Goal: Information Seeking & Learning: Learn about a topic

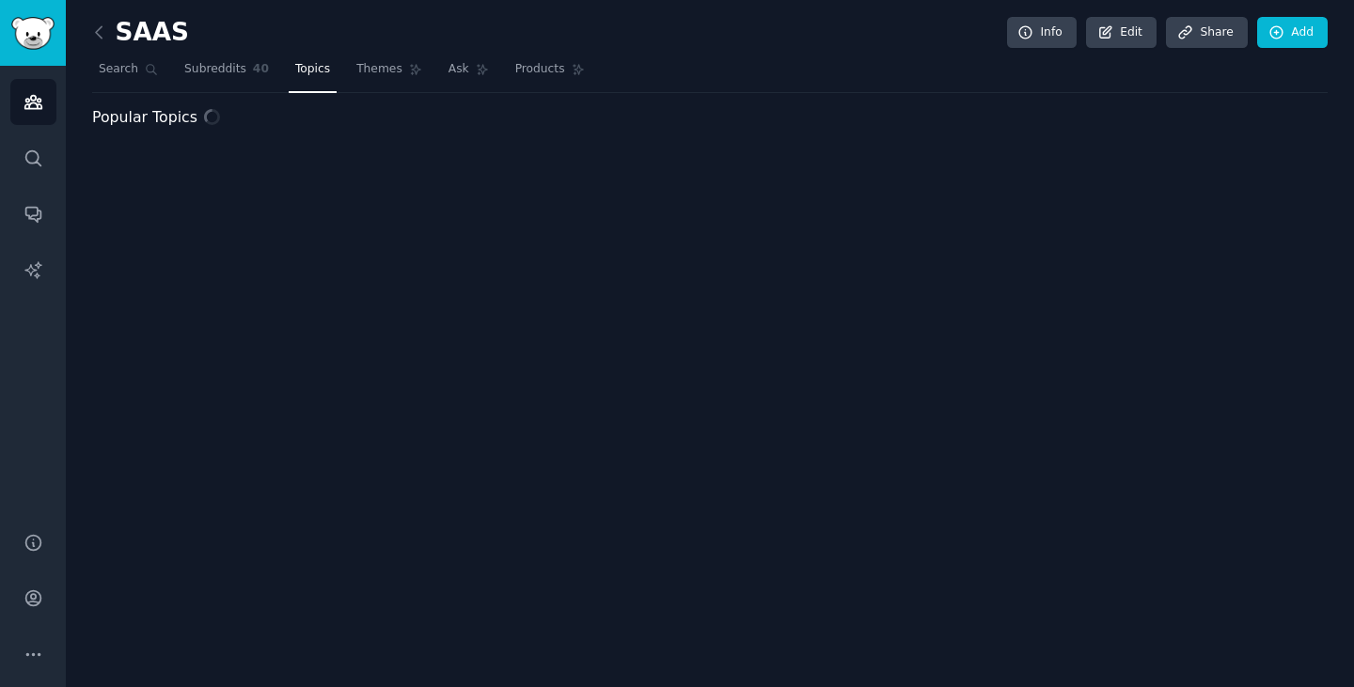
click at [197, 68] on span "Subreddits" at bounding box center [215, 69] width 62 height 17
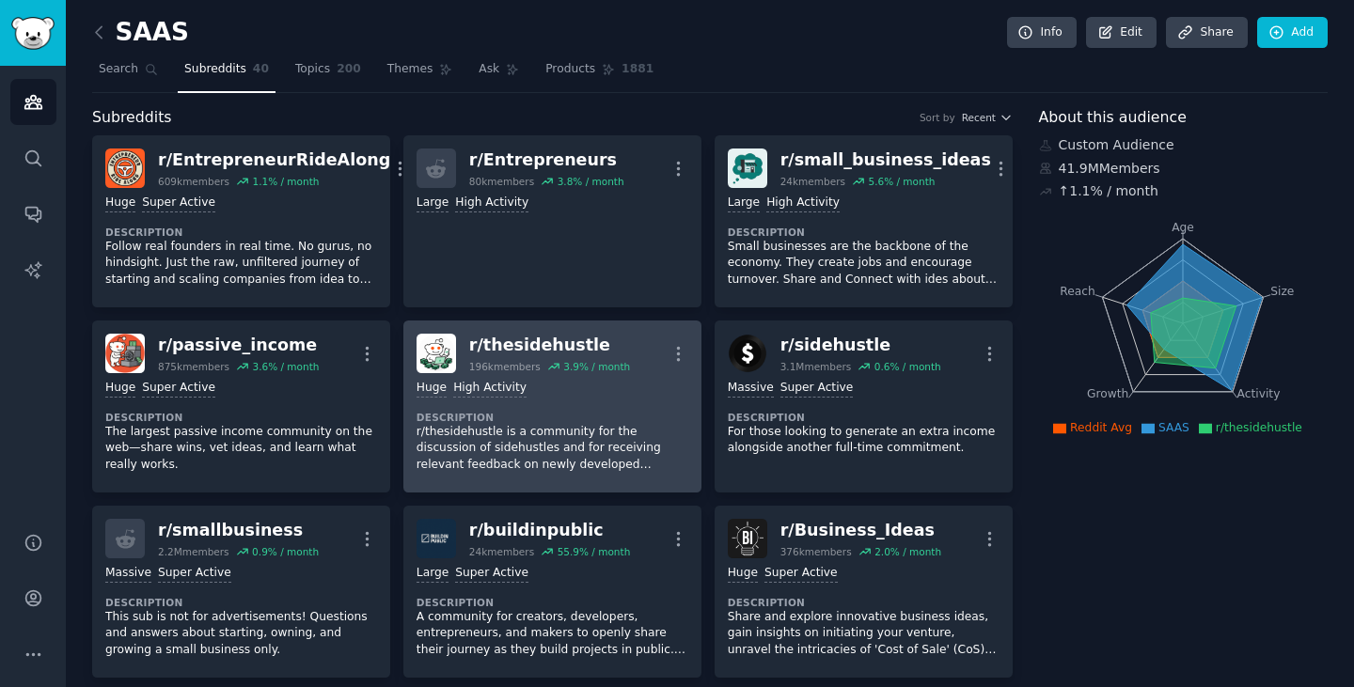
click at [611, 417] on dt "Description" at bounding box center [553, 417] width 272 height 13
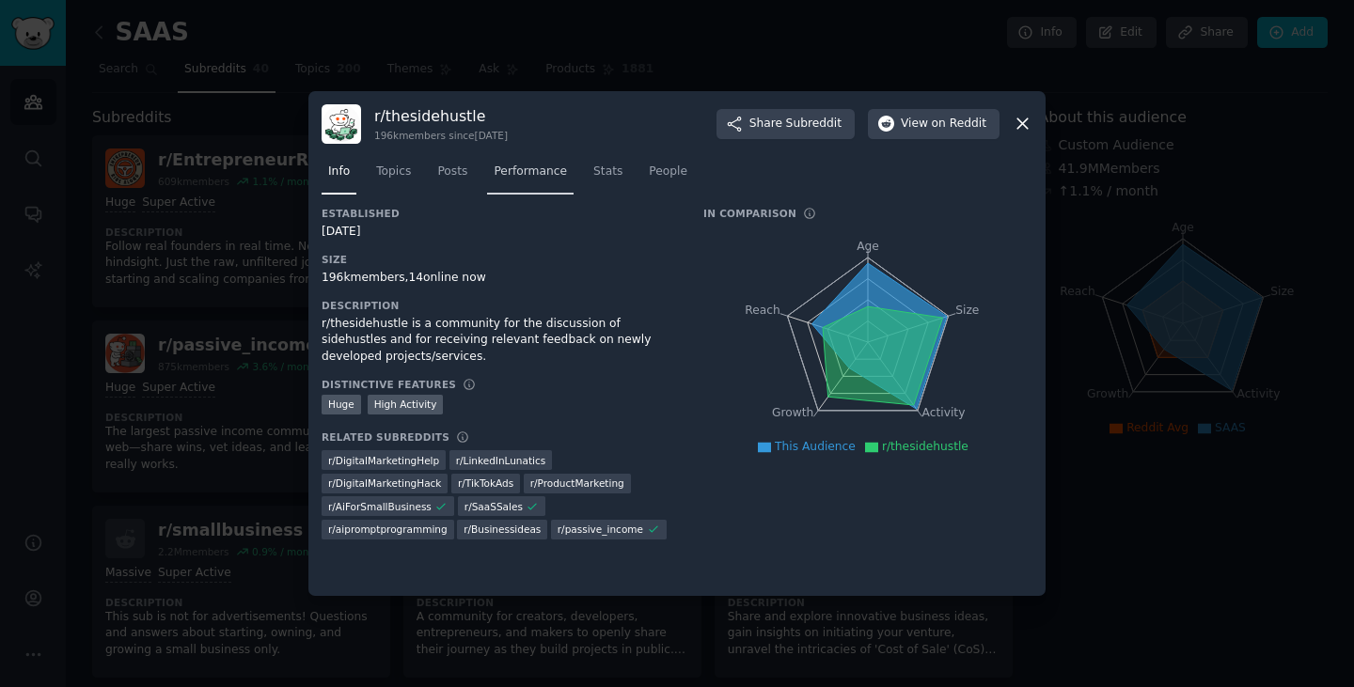
click at [533, 174] on span "Performance" at bounding box center [530, 172] width 73 height 17
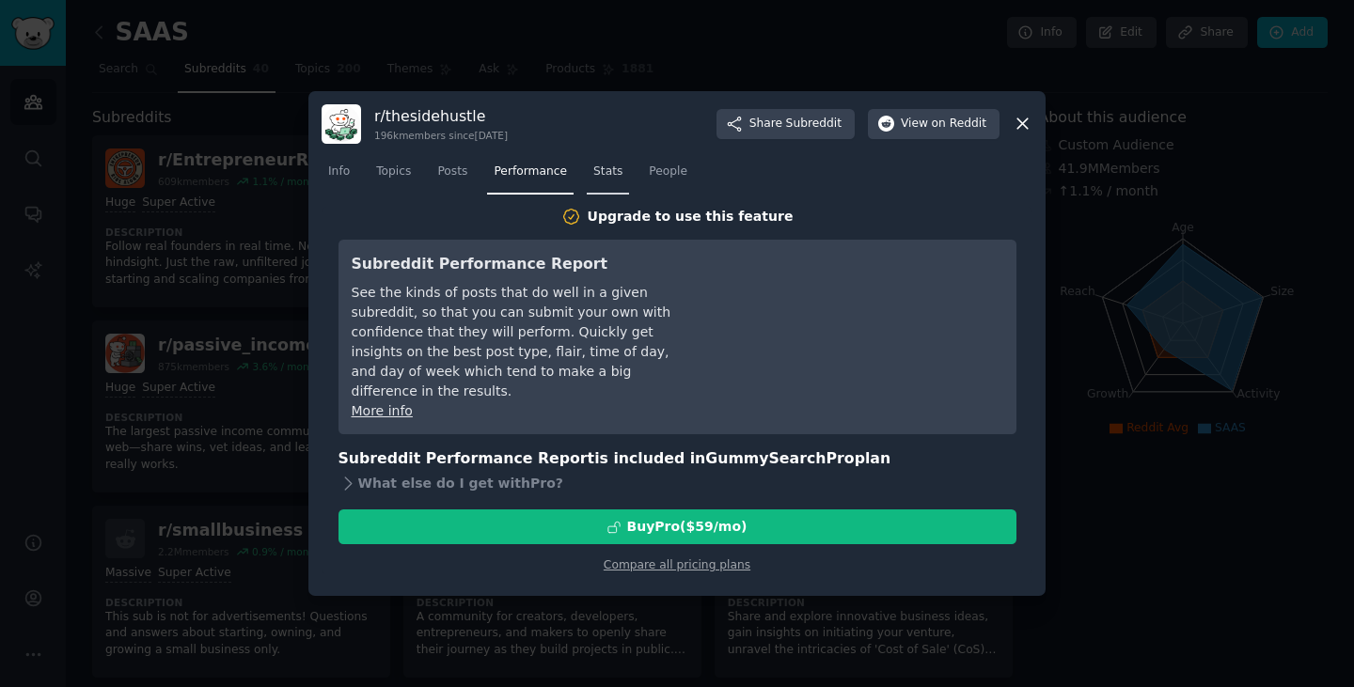
click at [593, 178] on span "Stats" at bounding box center [607, 172] width 29 height 17
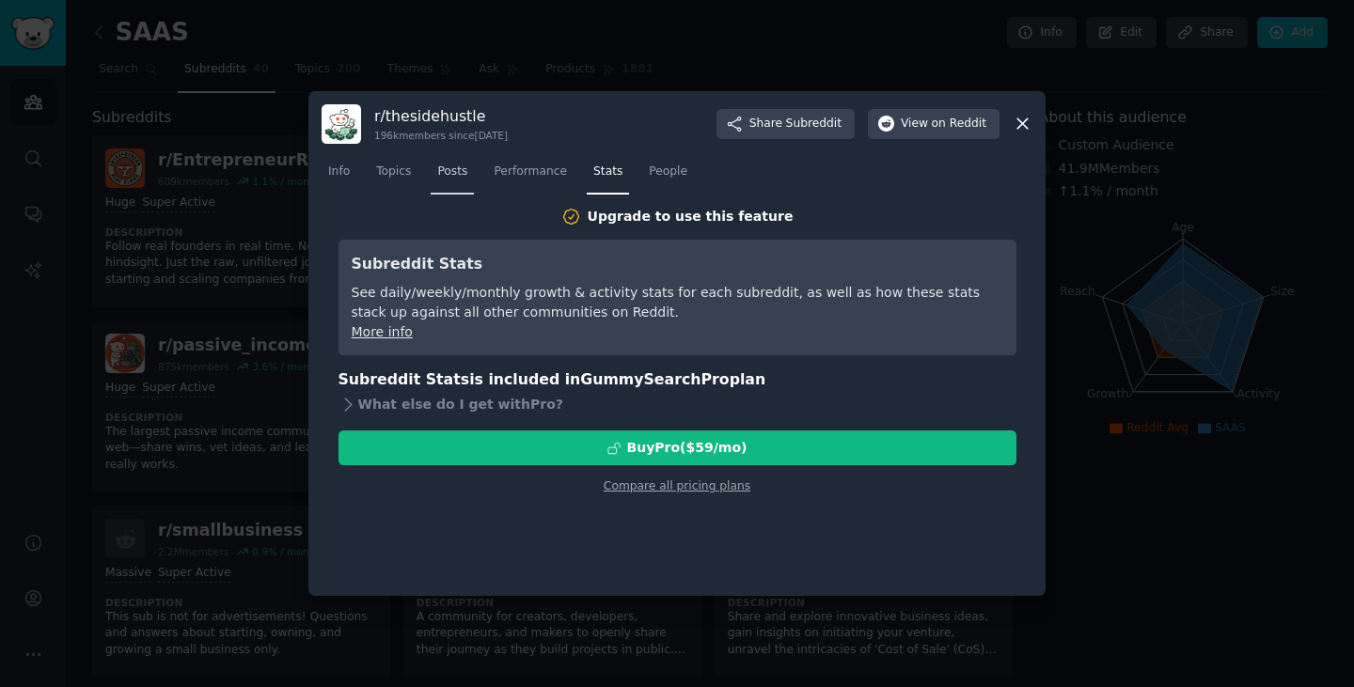
click at [442, 173] on span "Posts" at bounding box center [452, 172] width 30 height 17
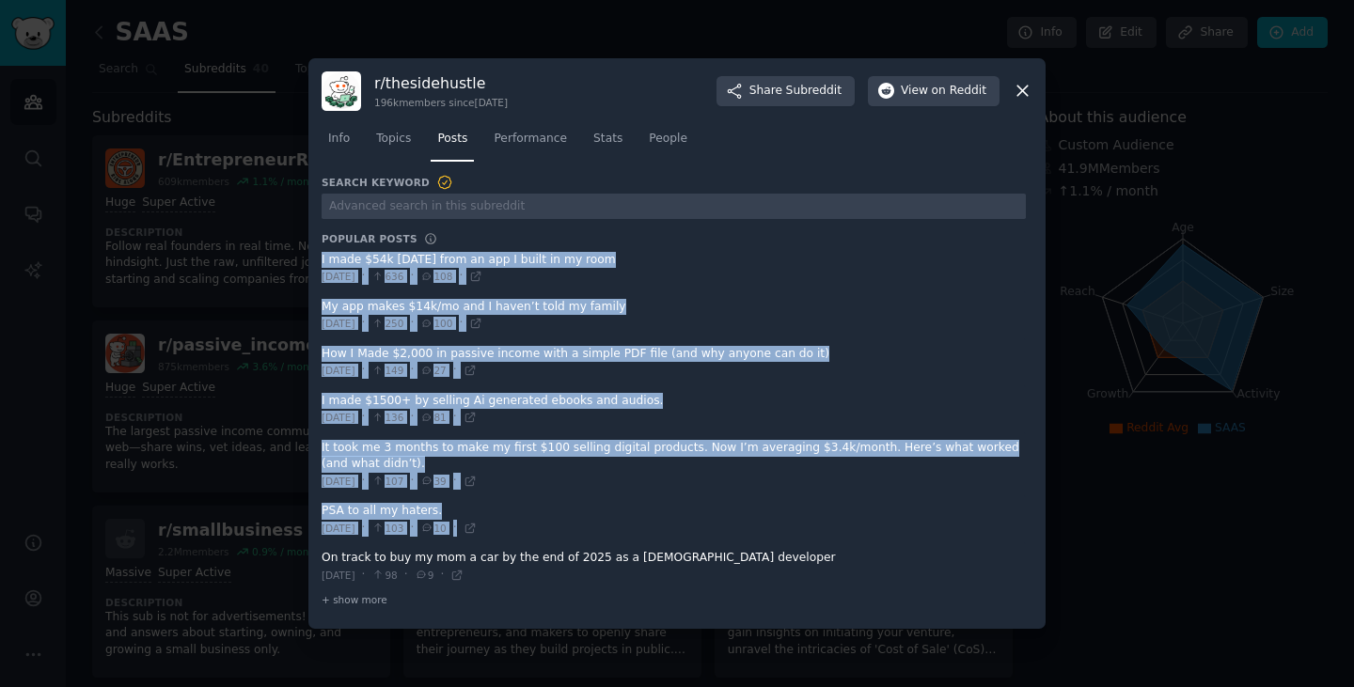
drag, startPoint x: 315, startPoint y: 256, endPoint x: 612, endPoint y: 463, distance: 362.1
click at [706, 549] on div "r/ thesidehustle 196k members since [DATE] Share Subreddit View on Reddit Info …" at bounding box center [676, 344] width 737 height 572
click at [319, 260] on div "r/ thesidehustle 196k members since [DATE] Share Subreddit View on Reddit Info …" at bounding box center [676, 344] width 737 height 572
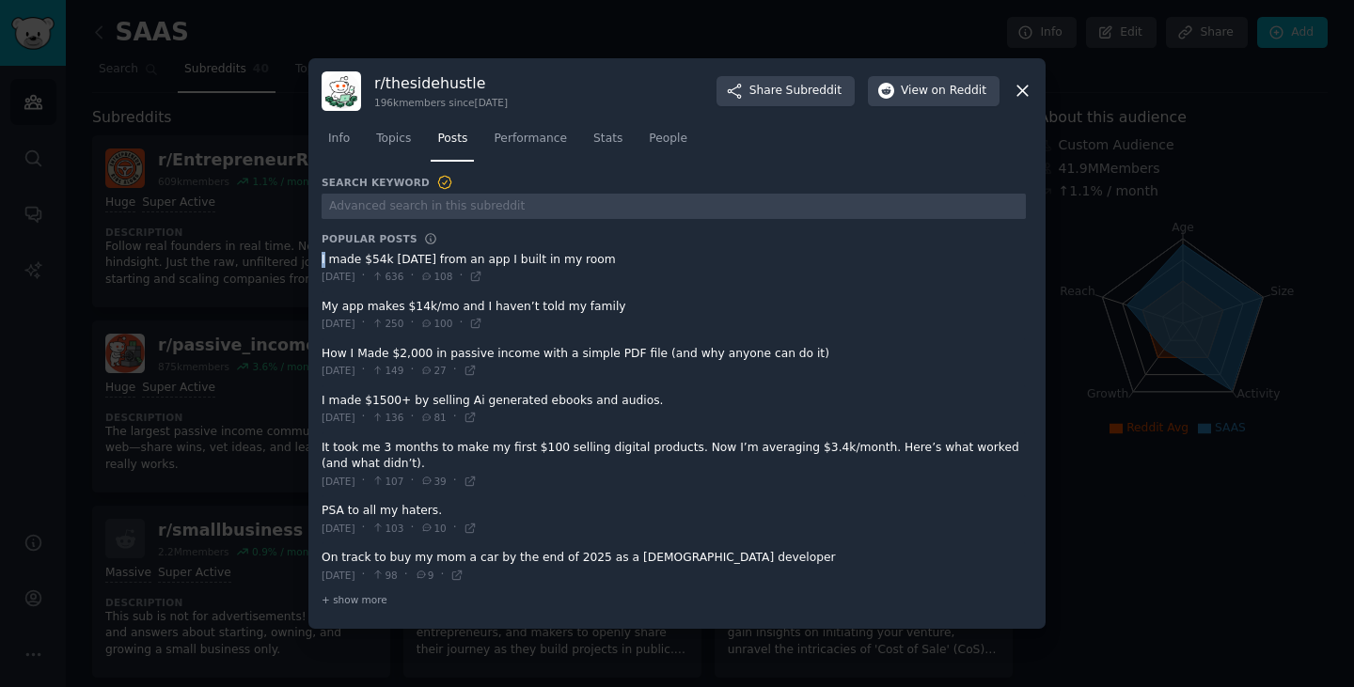
drag, startPoint x: 318, startPoint y: 259, endPoint x: 613, endPoint y: 257, distance: 295.3
click at [613, 257] on div "r/ thesidehustle 196k members since [DATE] Share Subreddit View on Reddit Info …" at bounding box center [676, 344] width 737 height 572
click at [316, 258] on div "r/ thesidehustle 196k members since [DATE] Share Subreddit View on Reddit Info …" at bounding box center [676, 344] width 737 height 572
drag, startPoint x: 316, startPoint y: 258, endPoint x: 620, endPoint y: 256, distance: 303.7
click at [620, 256] on div "r/ thesidehustle 196k members since [DATE] Share Subreddit View on Reddit Info …" at bounding box center [676, 344] width 737 height 572
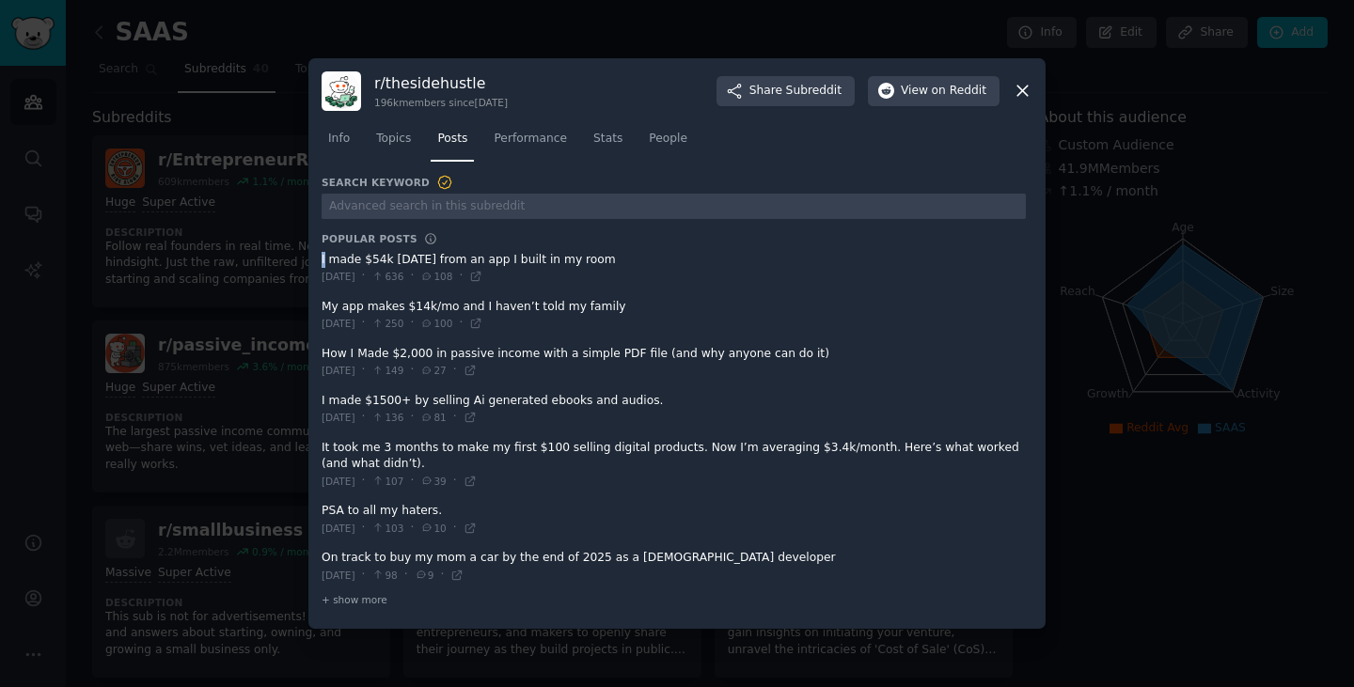
click at [372, 258] on span at bounding box center [674, 268] width 704 height 46
click at [318, 258] on div "r/ thesidehustle 196k members since [DATE] Share Subreddit View on Reddit Info …" at bounding box center [676, 344] width 737 height 572
drag, startPoint x: 318, startPoint y: 258, endPoint x: 606, endPoint y: 253, distance: 287.8
click at [594, 255] on div "r/ thesidehustle 196k members since [DATE] Share Subreddit View on Reddit Info …" at bounding box center [676, 344] width 737 height 572
click at [606, 253] on span at bounding box center [674, 268] width 704 height 46
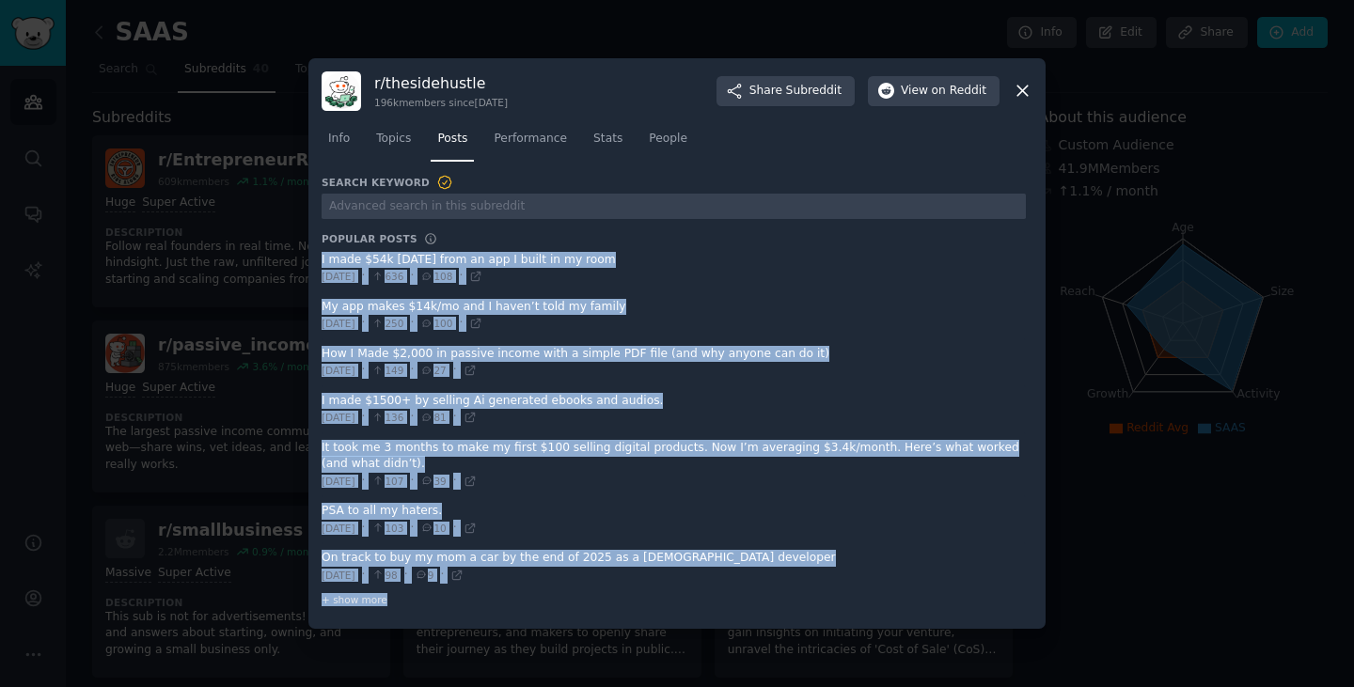
drag, startPoint x: 314, startPoint y: 260, endPoint x: 565, endPoint y: 609, distance: 430.6
click at [565, 609] on div "r/ thesidehustle 196k members since [DATE] Share Subreddit View on Reddit Info …" at bounding box center [676, 344] width 737 height 572
copy div "I made $54k [DATE] from an app I built in my room [DATE] · 636 · 108 · My app m…"
click at [388, 133] on span "Topics" at bounding box center [393, 139] width 35 height 17
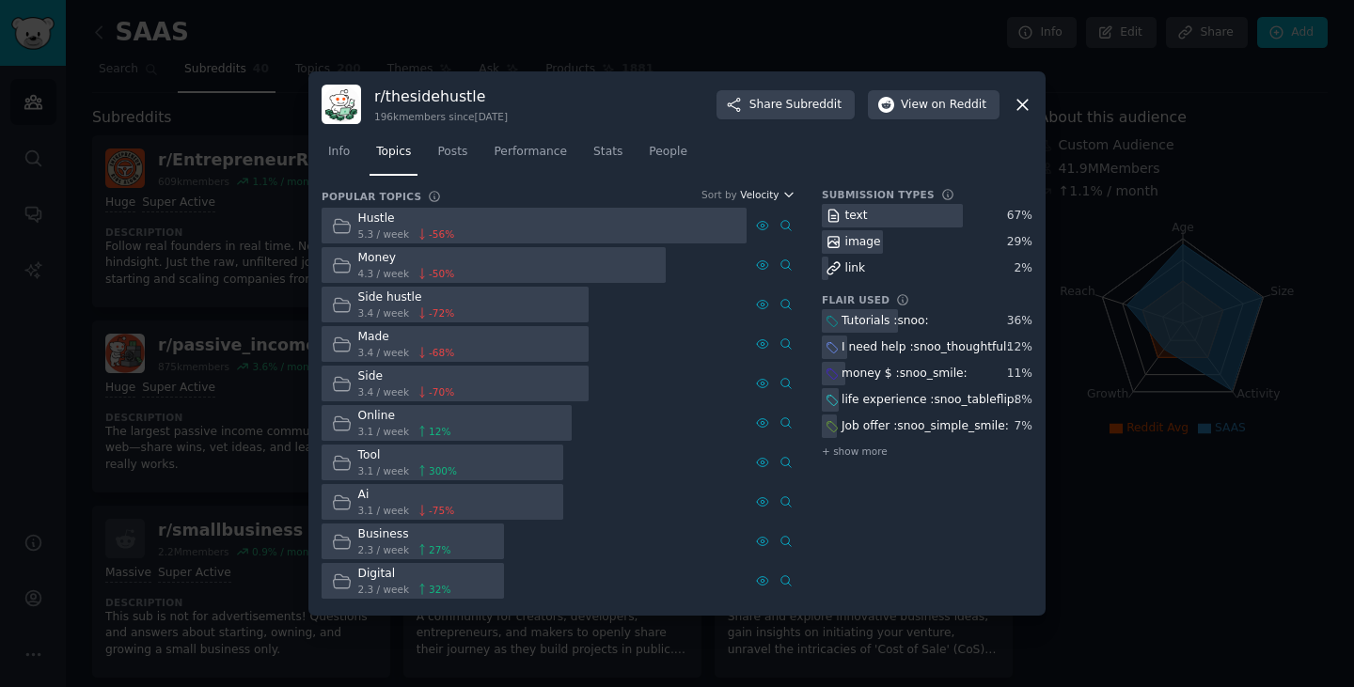
click at [780, 192] on button "Velocity" at bounding box center [767, 194] width 55 height 13
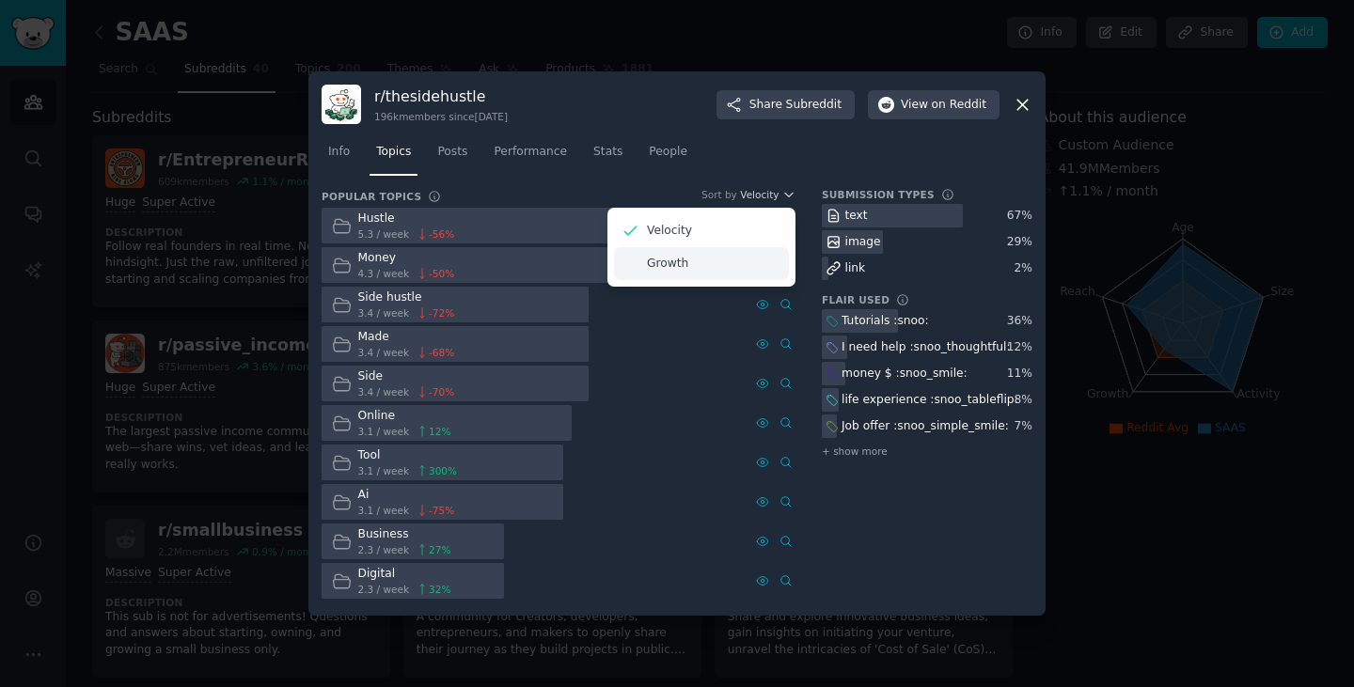
click at [688, 263] on div "Growth" at bounding box center [701, 263] width 175 height 33
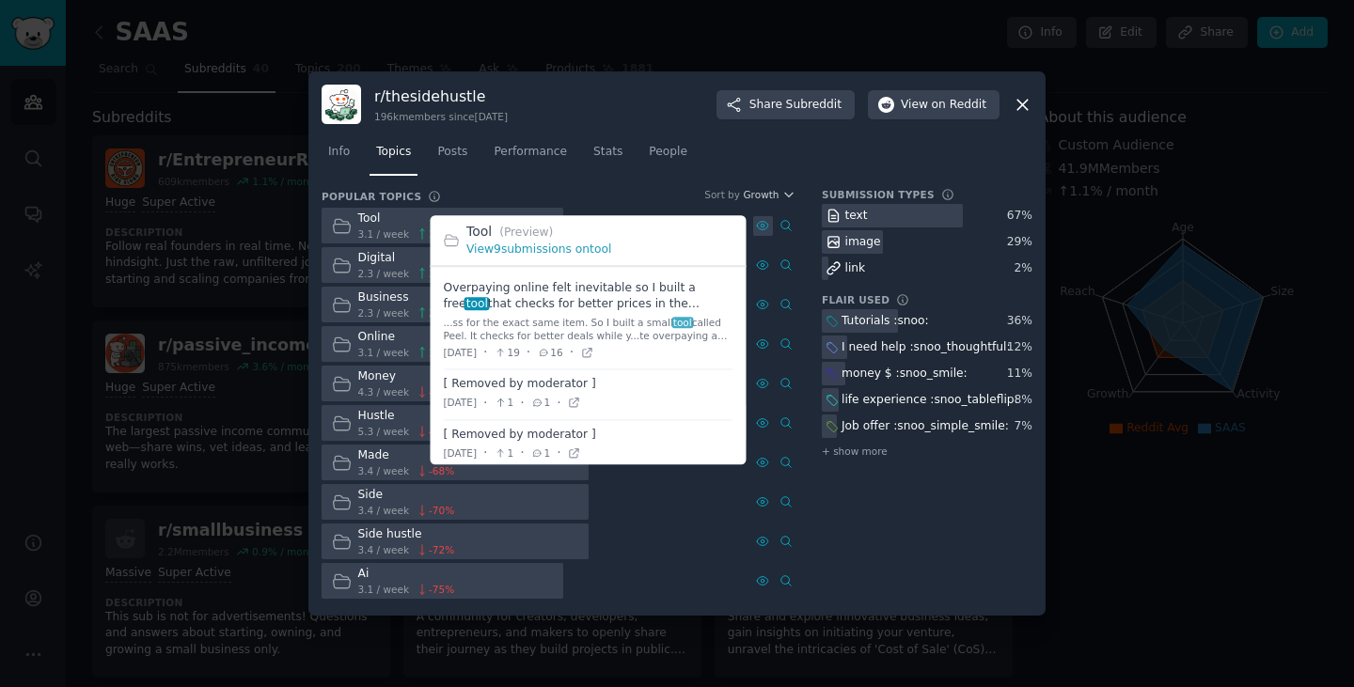
click at [761, 221] on icon at bounding box center [762, 225] width 13 height 13
click at [546, 246] on link "View 9 submissions on tool" at bounding box center [538, 250] width 145 height 13
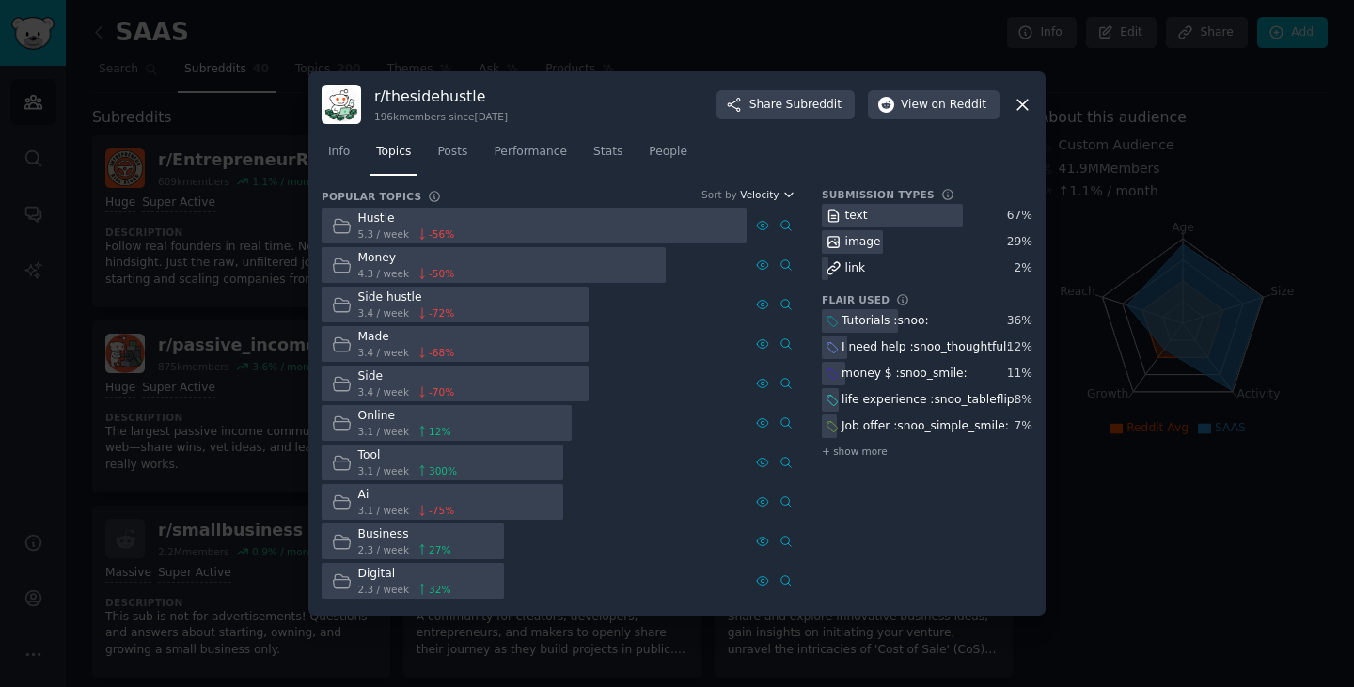
click at [767, 197] on span "Velocity" at bounding box center [759, 194] width 39 height 13
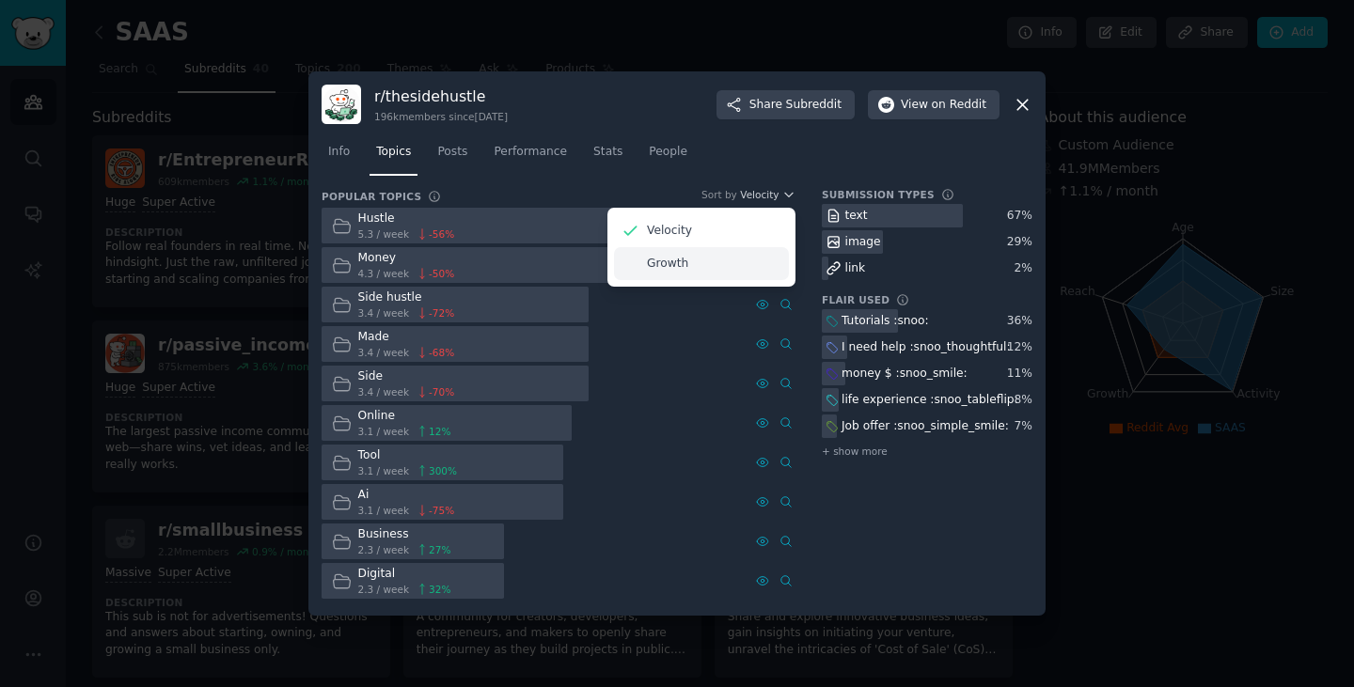
click at [674, 277] on div "Growth" at bounding box center [701, 263] width 175 height 33
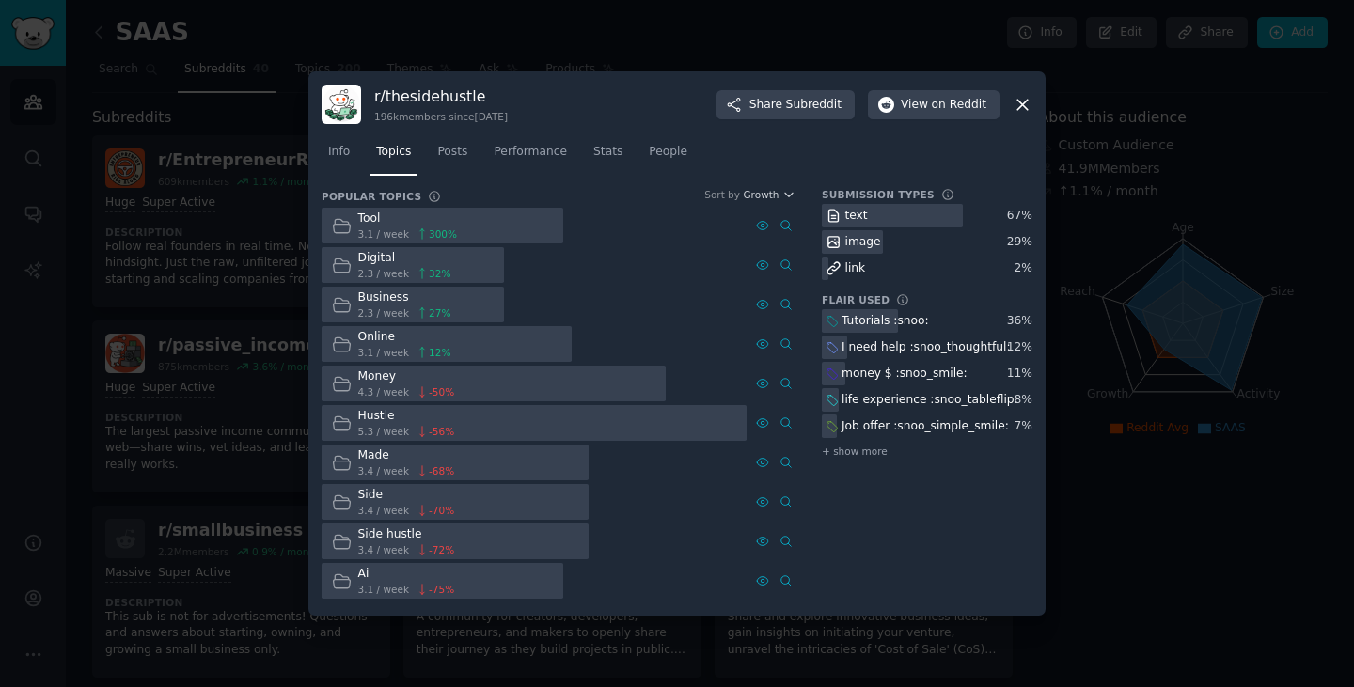
click at [405, 221] on div "Tool" at bounding box center [408, 219] width 100 height 17
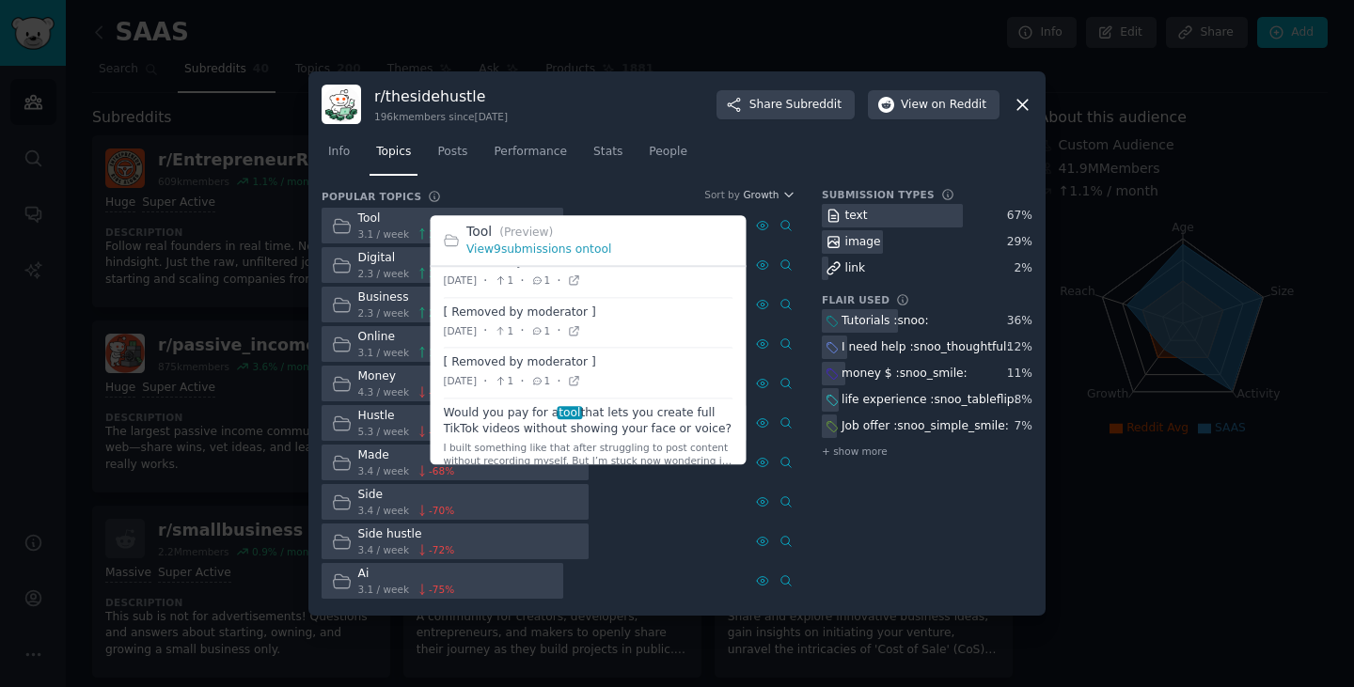
scroll to position [359, 0]
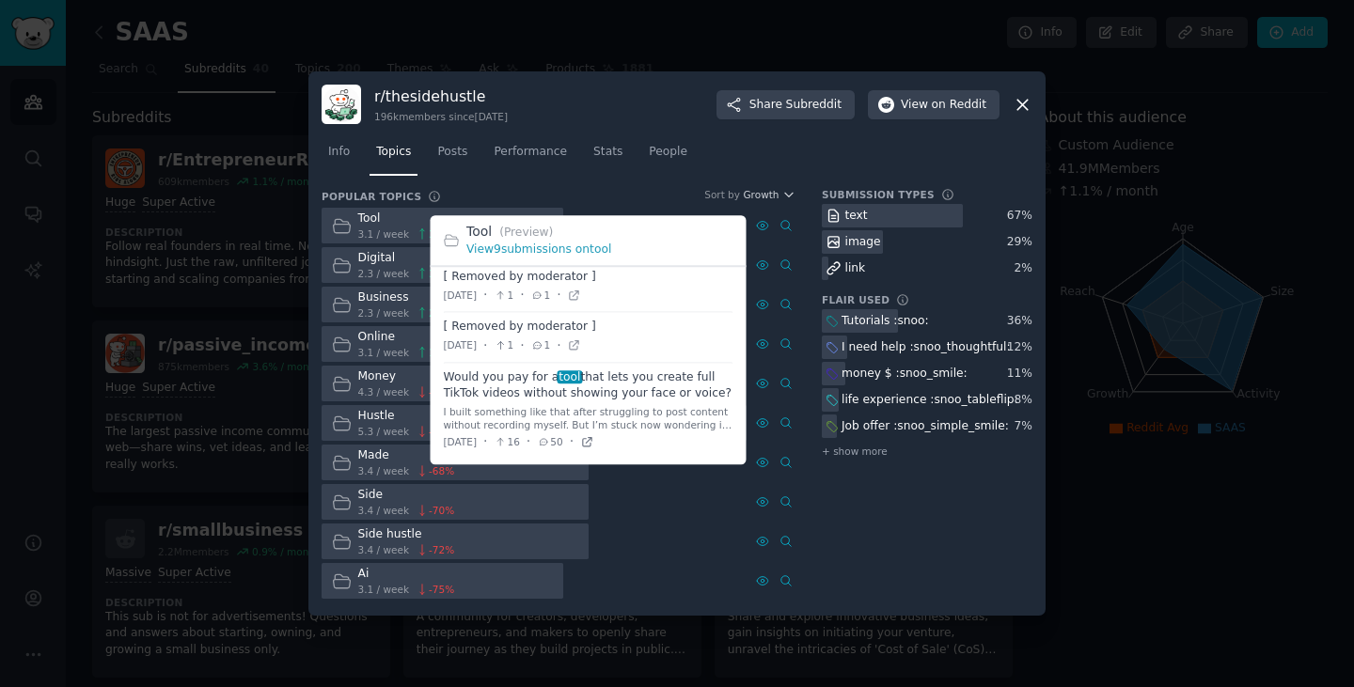
click at [591, 446] on icon at bounding box center [586, 441] width 8 height 8
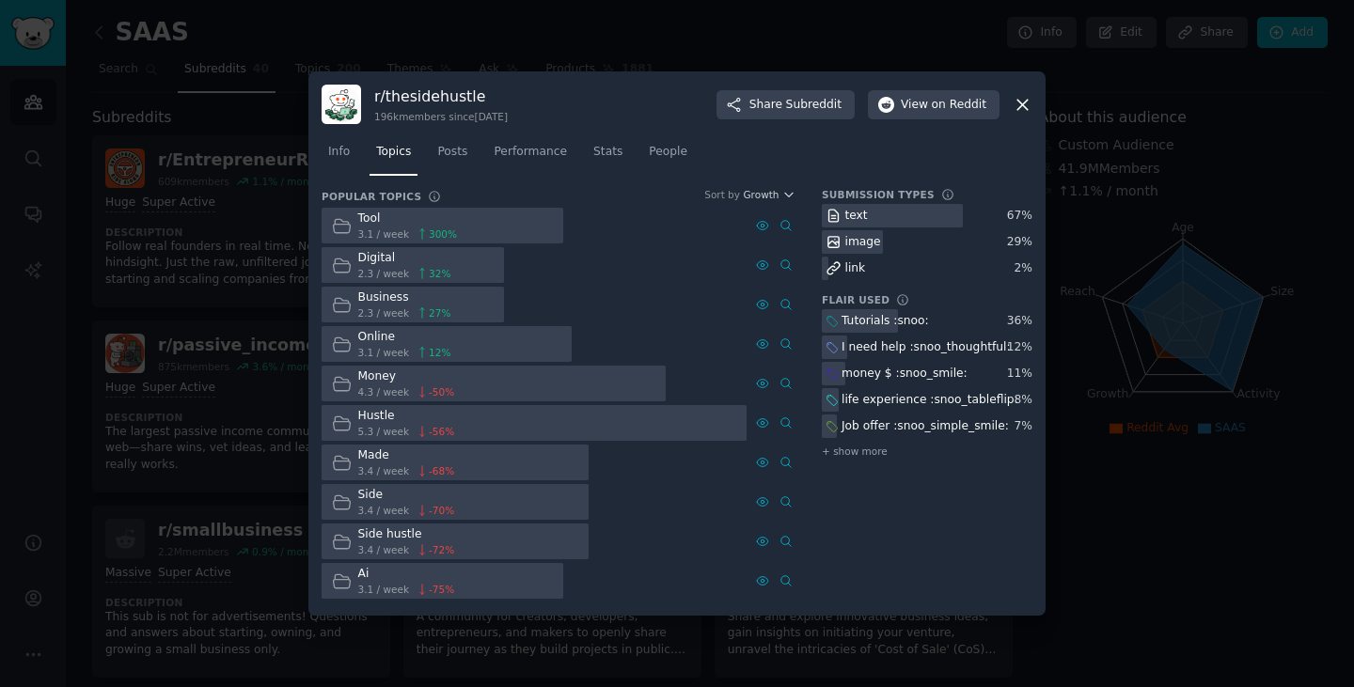
click at [1021, 105] on icon at bounding box center [1022, 105] width 10 height 10
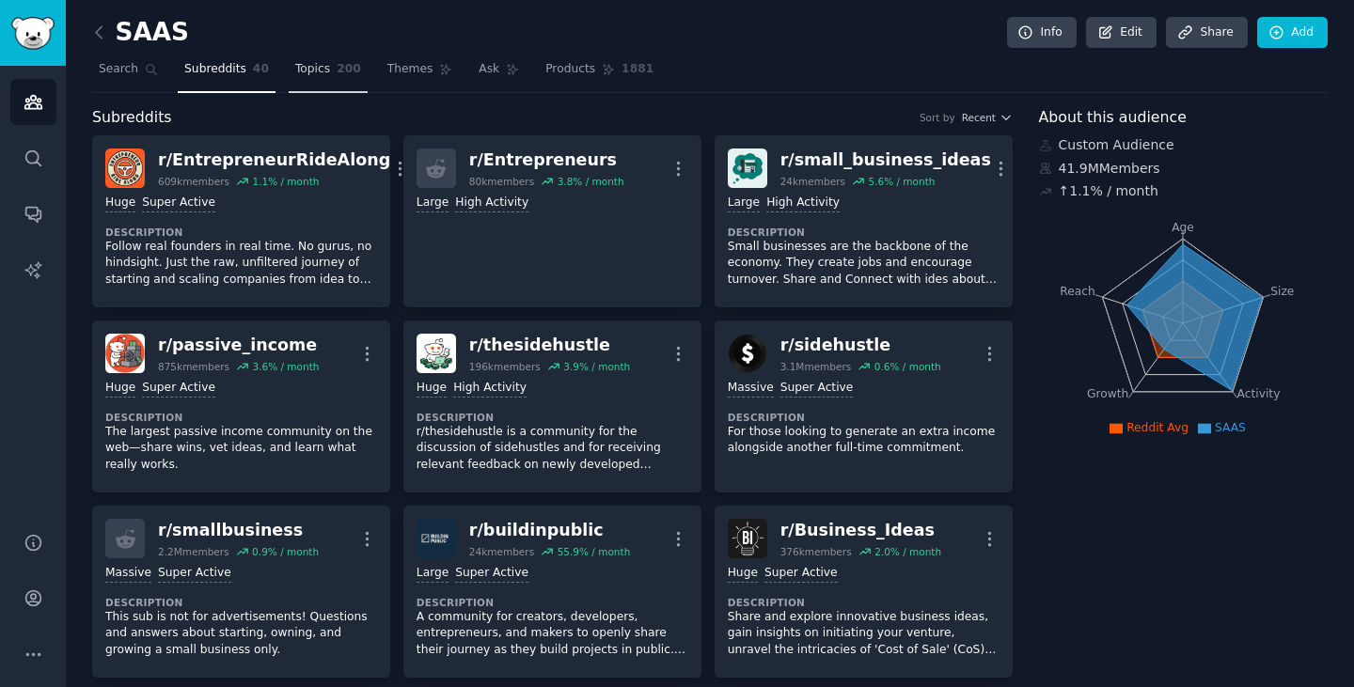
click at [309, 67] on span "Topics" at bounding box center [312, 69] width 35 height 17
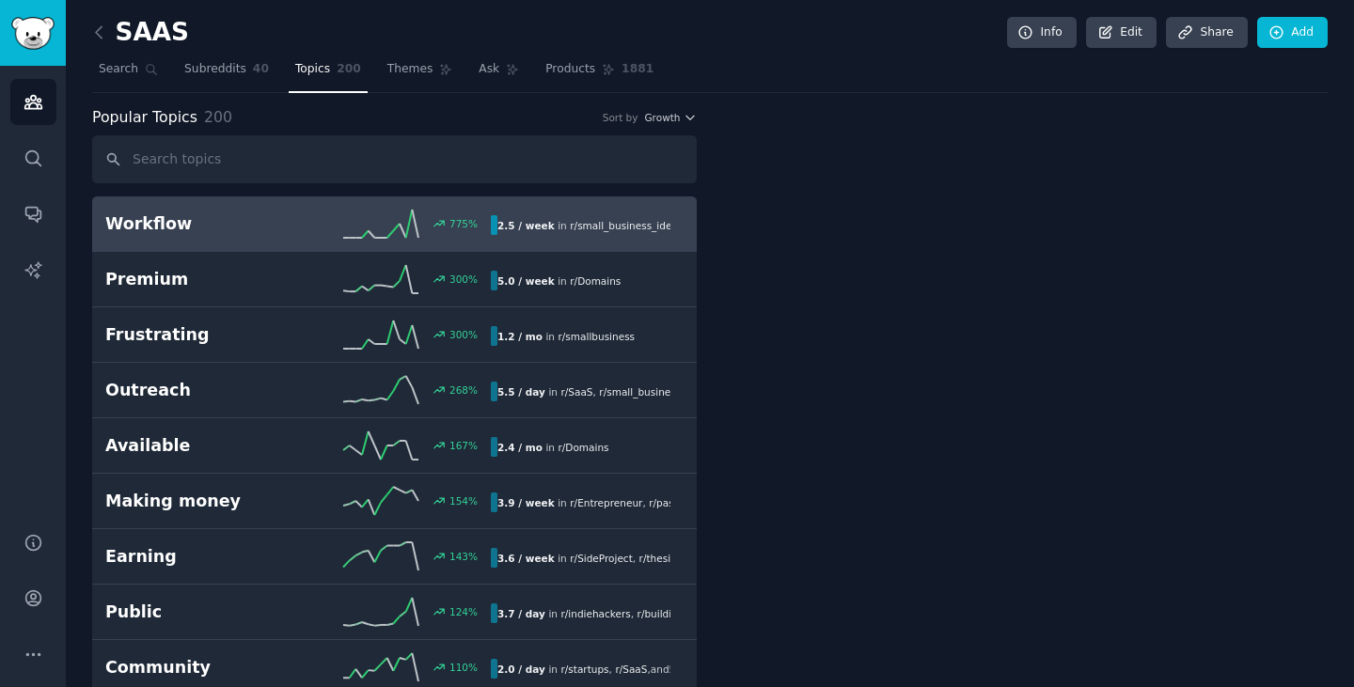
click at [266, 220] on h2 "Workflow" at bounding box center [201, 225] width 193 height 24
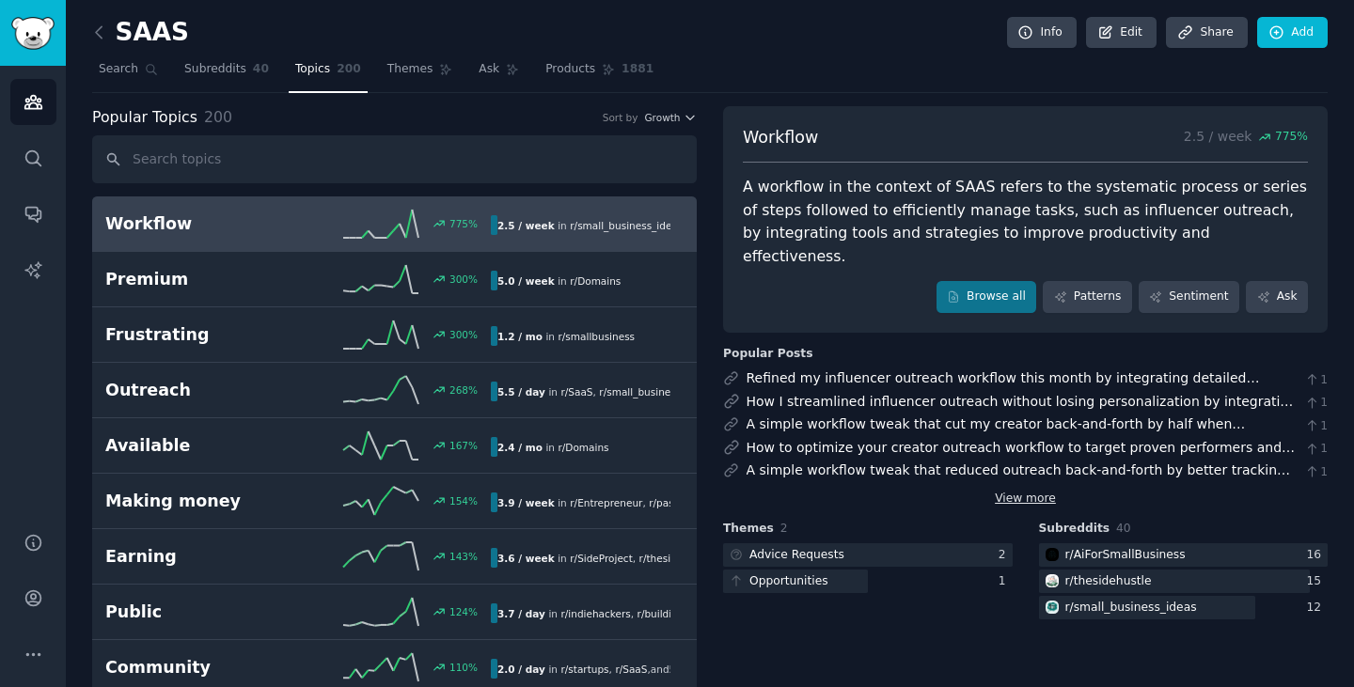
click at [1031, 491] on link "View more" at bounding box center [1025, 499] width 61 height 17
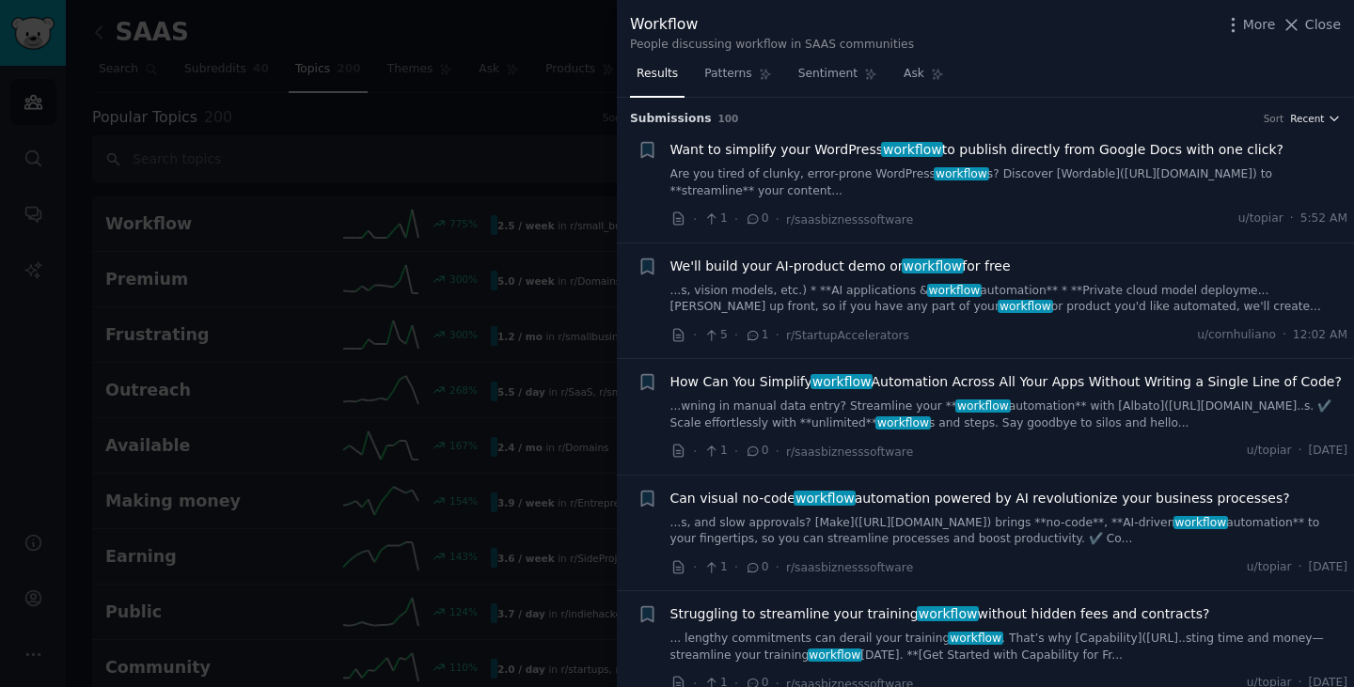
click at [1305, 119] on span "Recent" at bounding box center [1307, 118] width 34 height 13
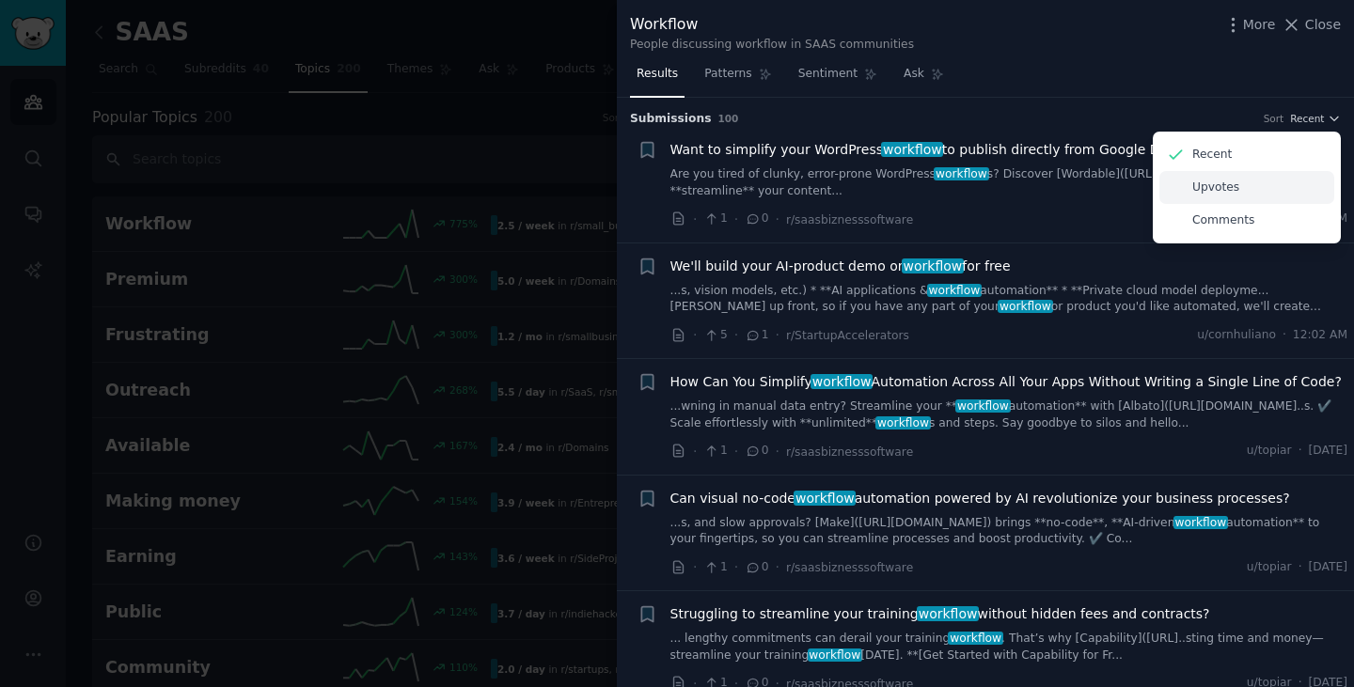
click at [1231, 178] on div "Upvotes" at bounding box center [1246, 187] width 175 height 33
click at [1231, 182] on div "Upvotes" at bounding box center [1246, 187] width 175 height 33
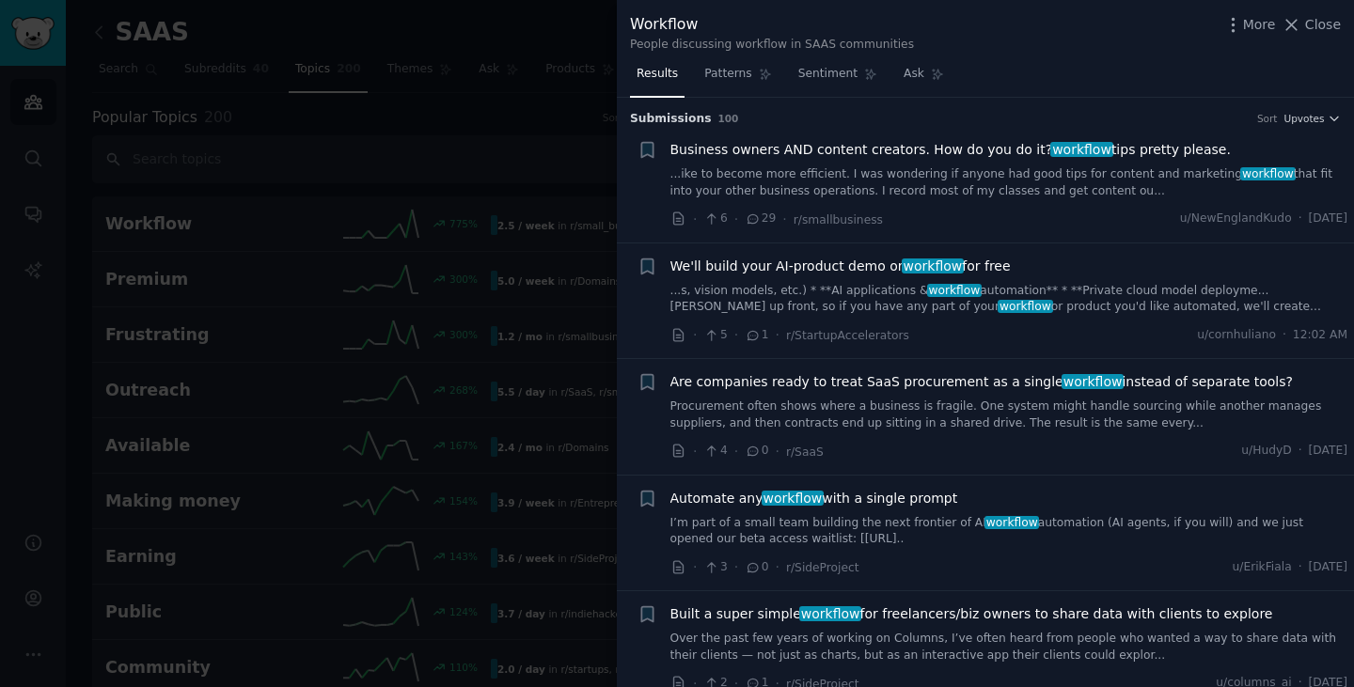
click at [988, 180] on link "...ike to become more efficient. I was wondering if anyone had good tips for co…" at bounding box center [1009, 182] width 678 height 33
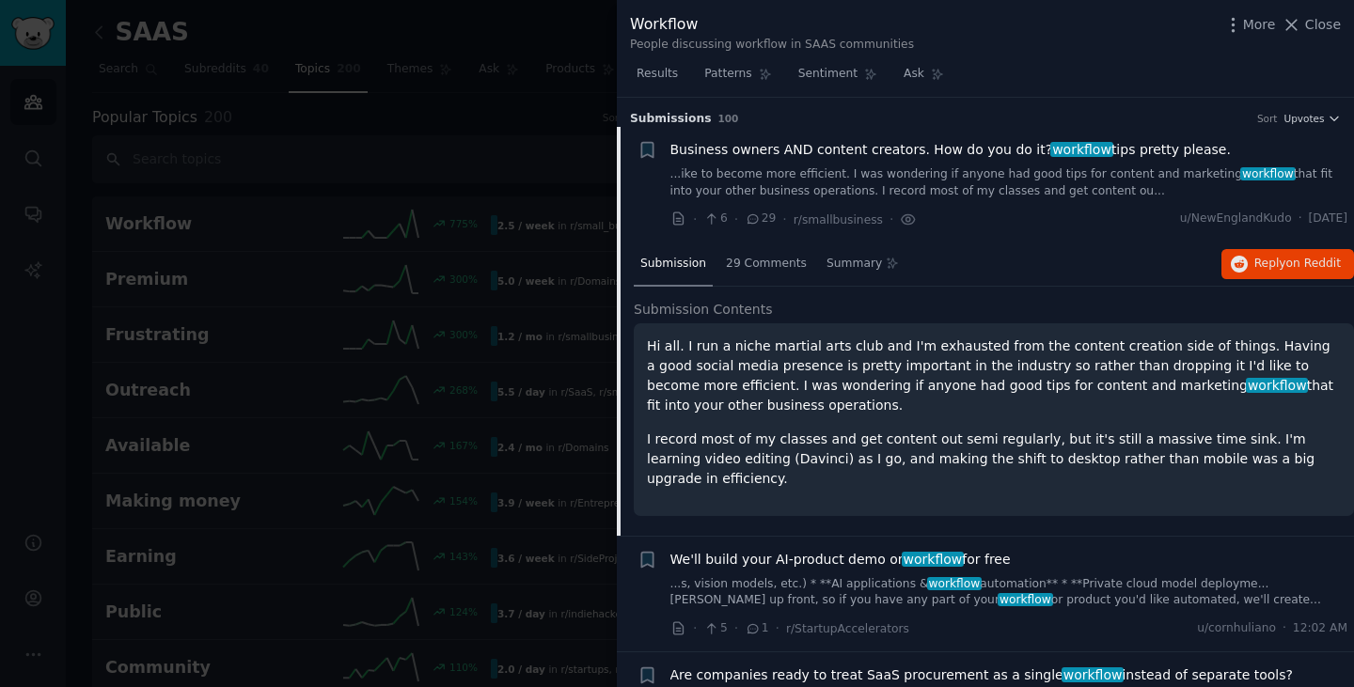
scroll to position [30, 0]
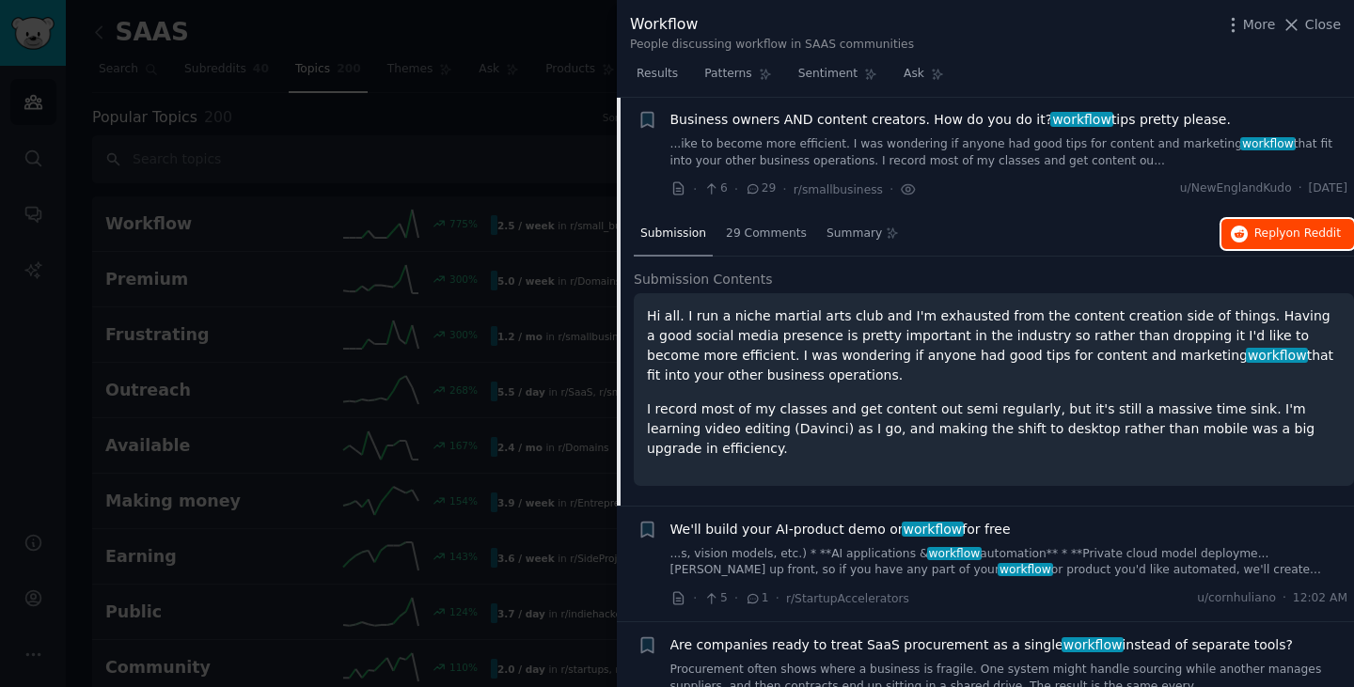
click at [1245, 223] on button "Reply on Reddit" at bounding box center [1287, 234] width 133 height 30
